Goal: Navigation & Orientation: Find specific page/section

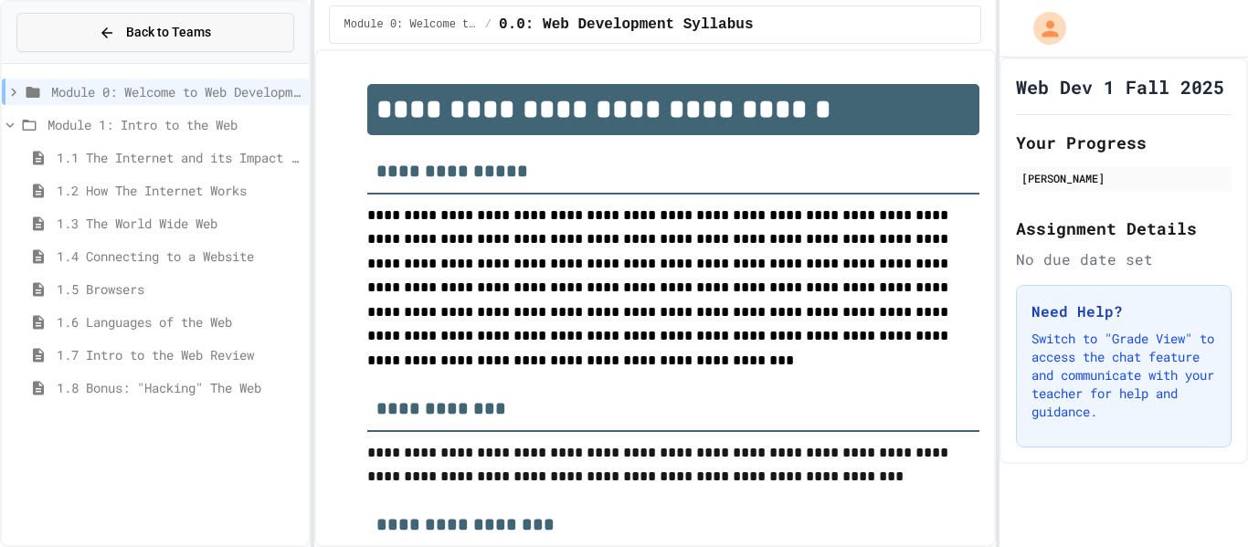
click at [51, 45] on button "Back to Teams" at bounding box center [155, 32] width 278 height 39
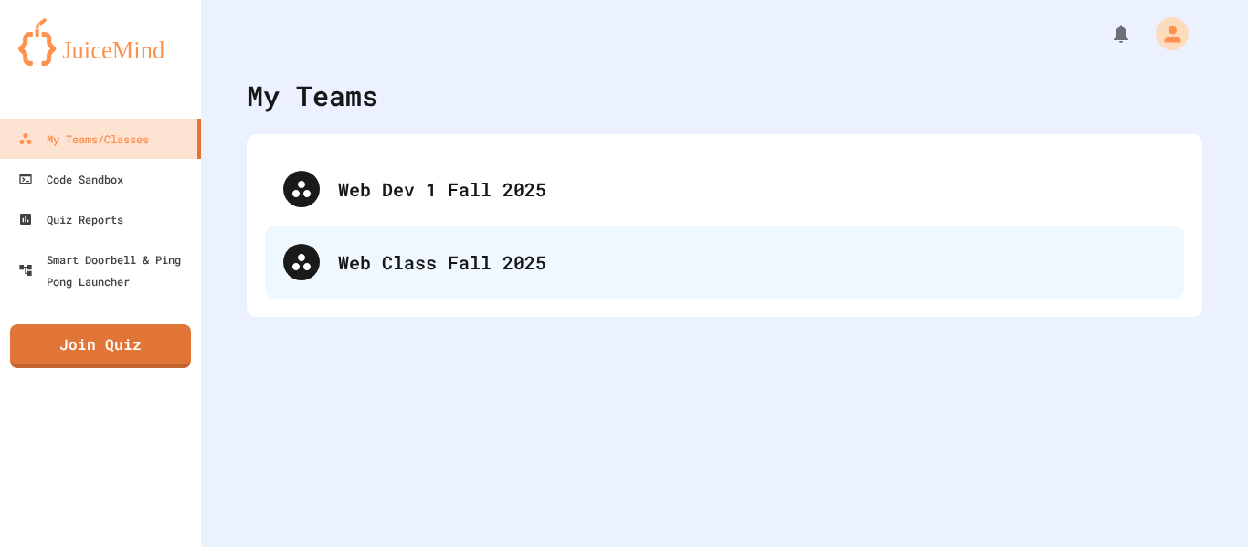
click at [370, 254] on div "Web Class Fall 2025" at bounding box center [752, 262] width 828 height 27
